Goal: Find contact information: Find contact information

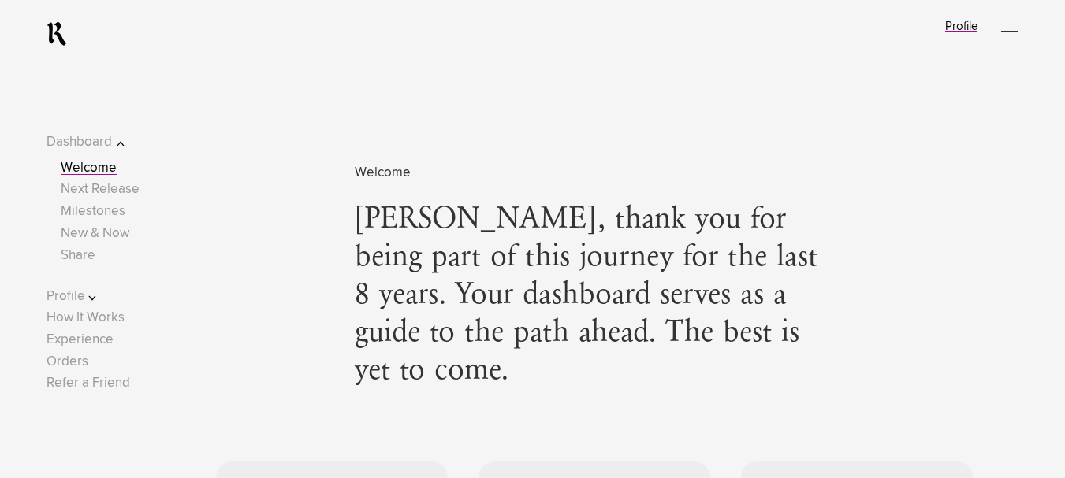
click at [977, 28] on link "Profile" at bounding box center [961, 26] width 32 height 12
